Goal: Browse casually

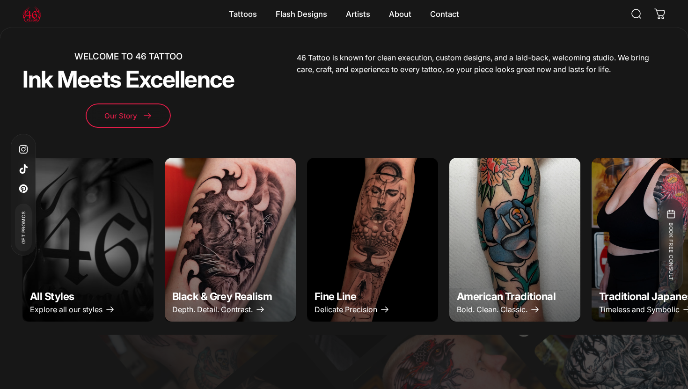
scroll to position [331, 0]
click at [350, 244] on img "Fine Line" at bounding box center [373, 239] width 138 height 172
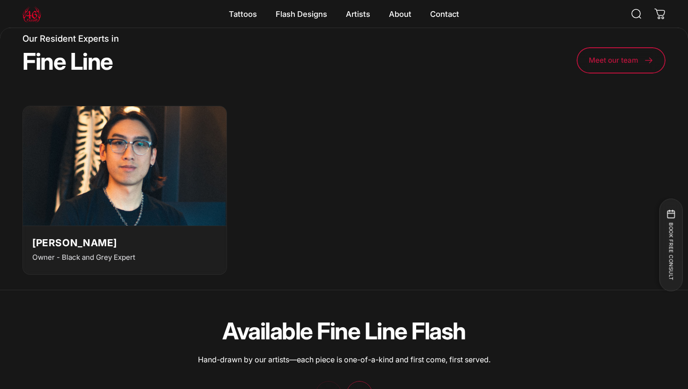
scroll to position [1946, 0]
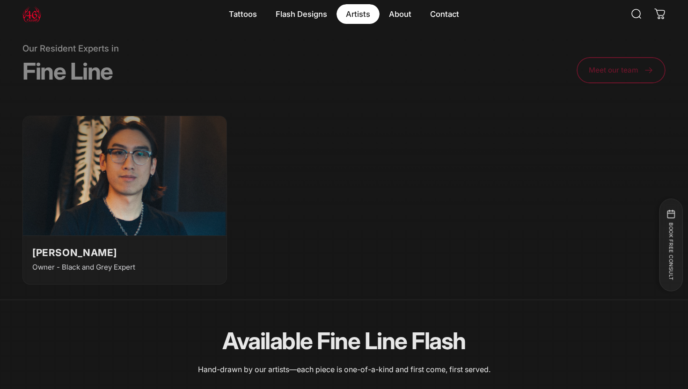
click at [357, 13] on magnet-element "Artists Artists" at bounding box center [357, 14] width 43 height 20
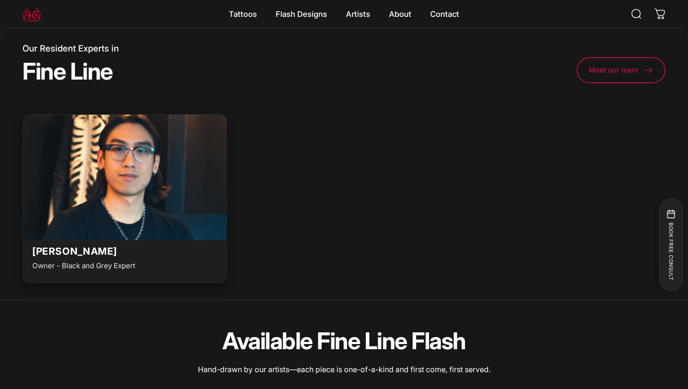
click at [168, 210] on img at bounding box center [125, 175] width 224 height 132
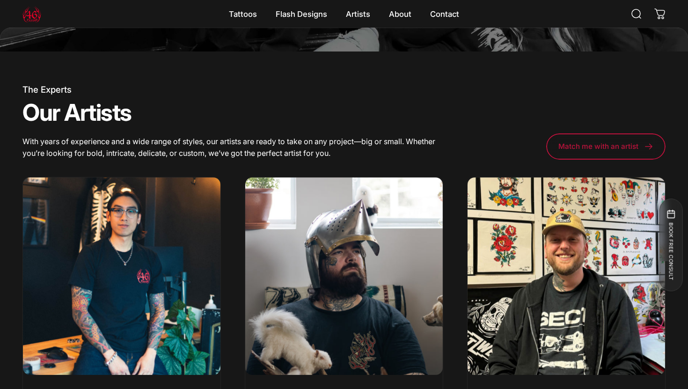
scroll to position [22, 0]
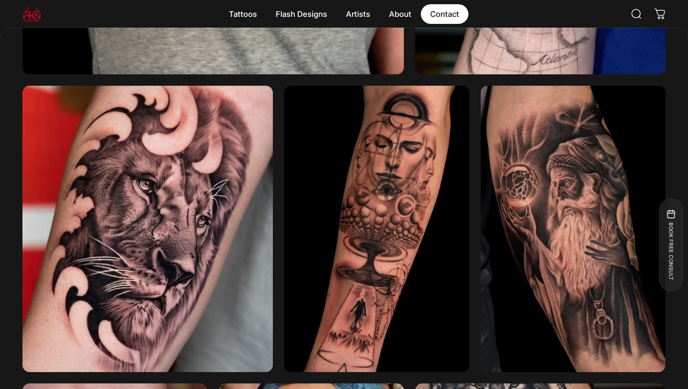
scroll to position [1504, 0]
